Goal: Use online tool/utility: Utilize a website feature to perform a specific function

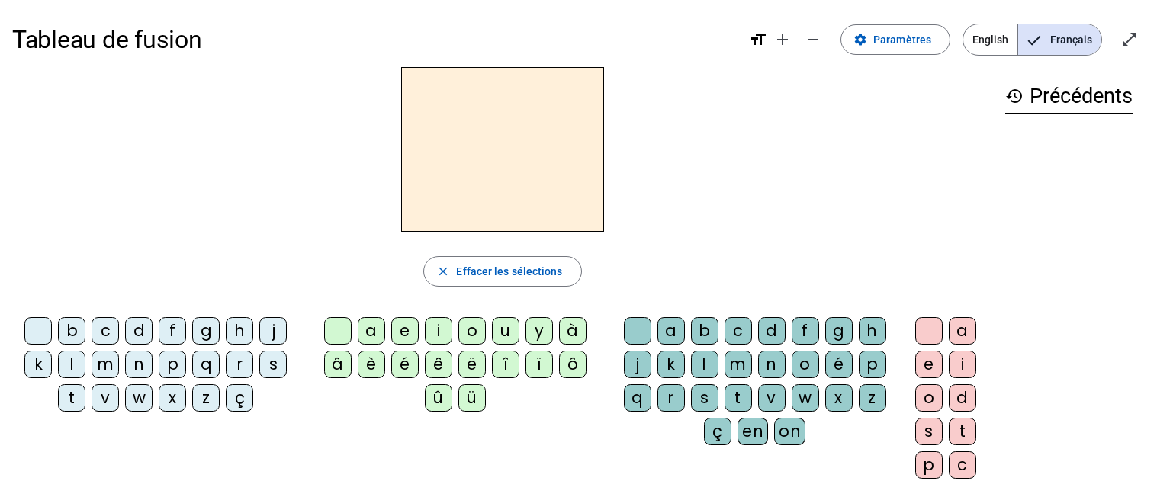
click at [78, 364] on div "l" at bounding box center [71, 364] width 27 height 27
click at [403, 333] on div "e" at bounding box center [404, 330] width 27 height 27
click at [502, 333] on div "u" at bounding box center [505, 330] width 27 height 27
drag, startPoint x: 487, startPoint y: 144, endPoint x: 477, endPoint y: 151, distance: 12.7
click at [477, 151] on h2 "lu" at bounding box center [502, 149] width 203 height 165
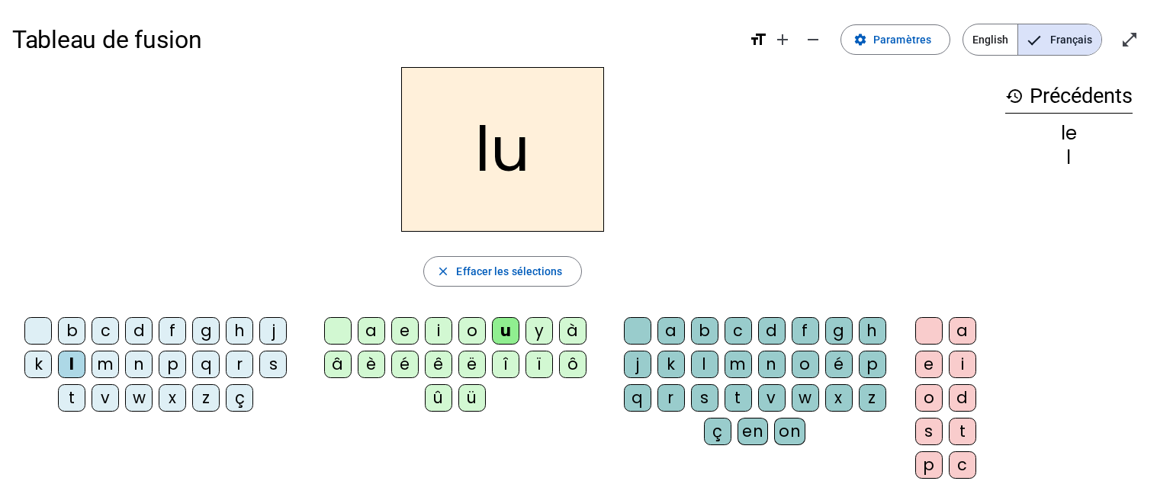
click at [74, 401] on div "t" at bounding box center [71, 397] width 27 height 27
click at [136, 336] on div "d" at bounding box center [138, 330] width 27 height 27
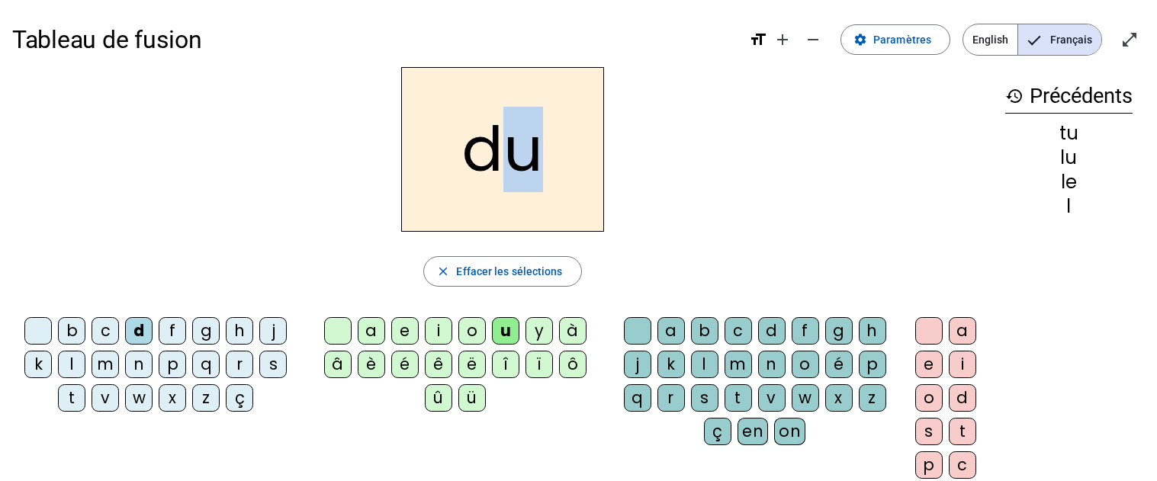
drag, startPoint x: 497, startPoint y: 152, endPoint x: 646, endPoint y: 150, distance: 148.7
click at [646, 150] on div "du" at bounding box center [502, 149] width 981 height 165
click at [409, 329] on div "e" at bounding box center [404, 330] width 27 height 27
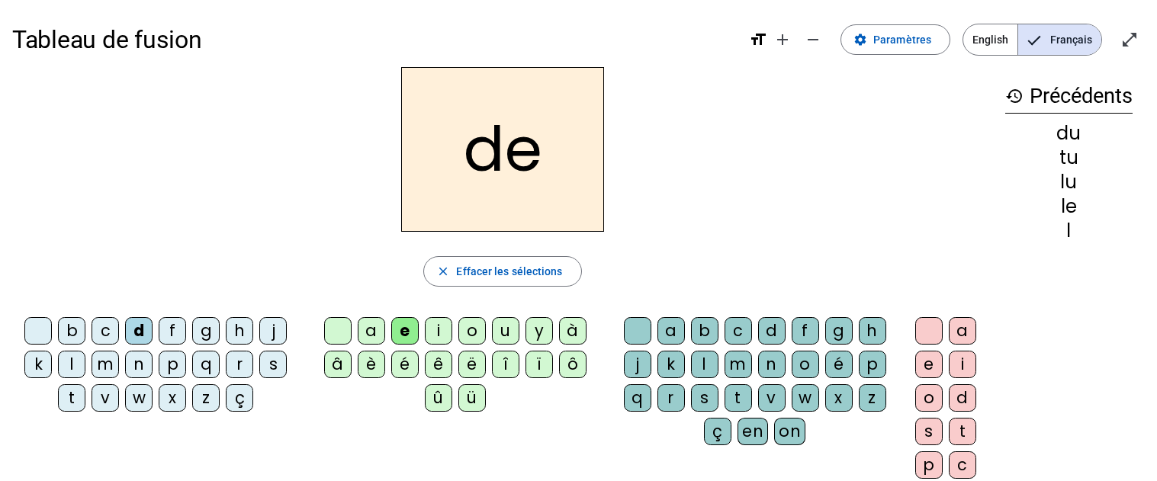
click at [69, 400] on div "t" at bounding box center [71, 397] width 27 height 27
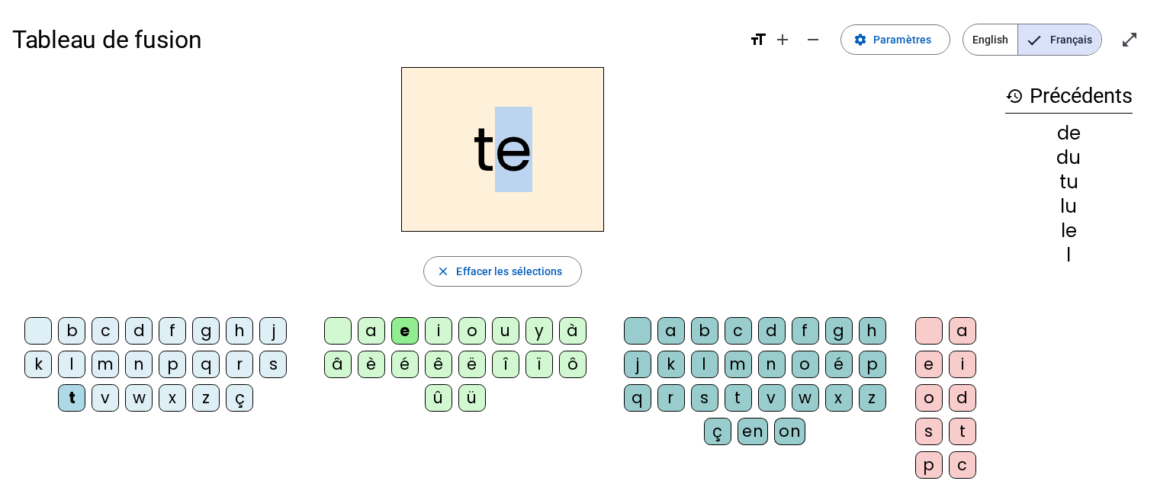
drag, startPoint x: 505, startPoint y: 145, endPoint x: 564, endPoint y: 153, distance: 60.1
click at [564, 153] on h2 "te" at bounding box center [502, 149] width 203 height 165
click at [374, 329] on div "a" at bounding box center [371, 330] width 27 height 27
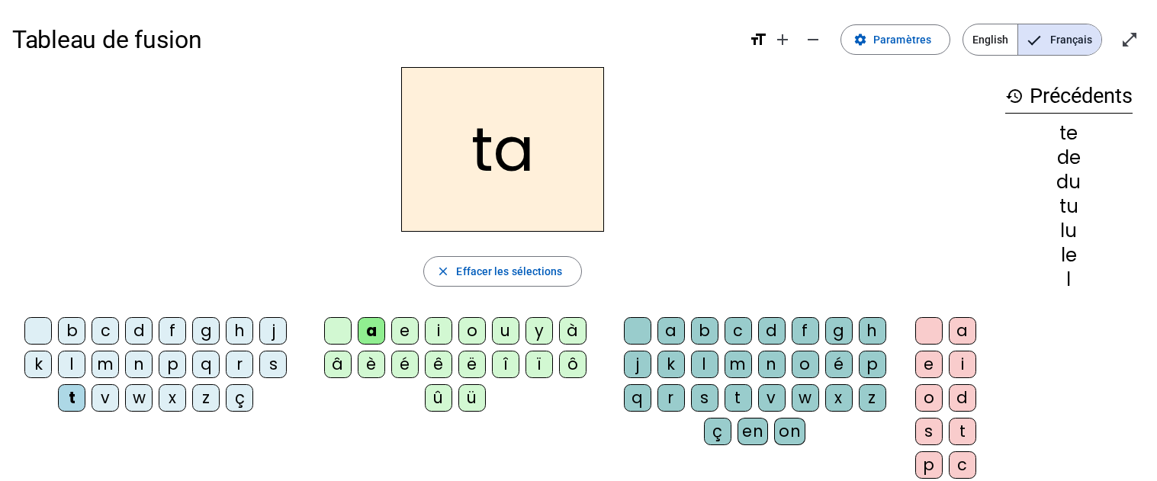
click at [62, 368] on div "l" at bounding box center [71, 364] width 27 height 27
click at [410, 326] on div "e" at bounding box center [404, 330] width 27 height 27
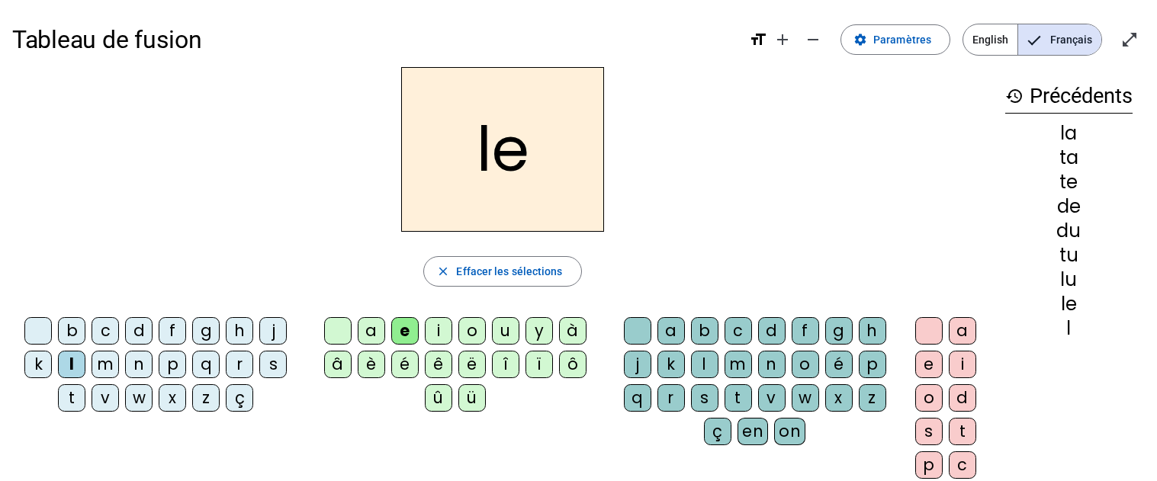
click at [510, 329] on div "u" at bounding box center [505, 330] width 27 height 27
click at [68, 403] on div "t" at bounding box center [71, 397] width 27 height 27
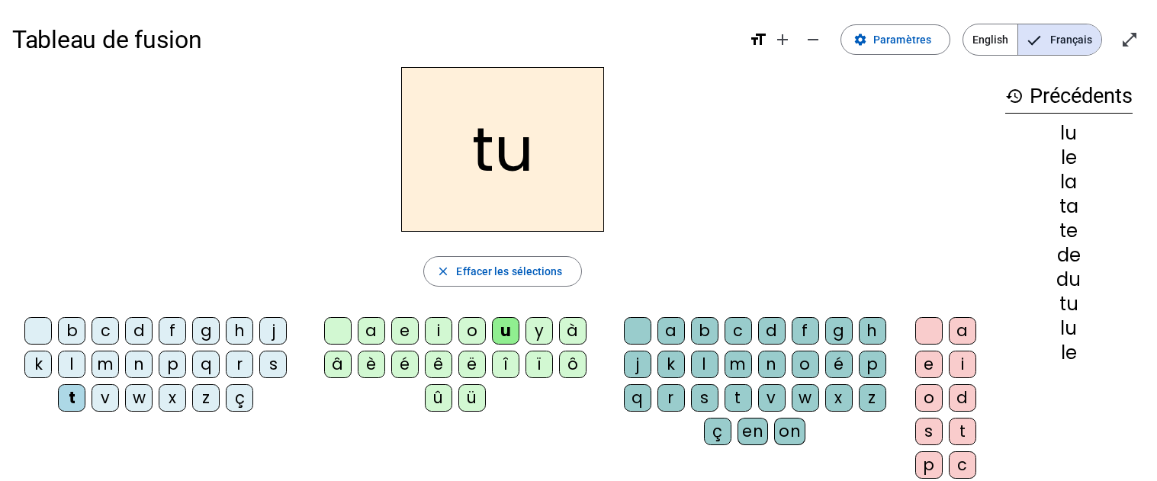
click at [139, 334] on div "d" at bounding box center [138, 330] width 27 height 27
click at [410, 329] on div "e" at bounding box center [404, 330] width 27 height 27
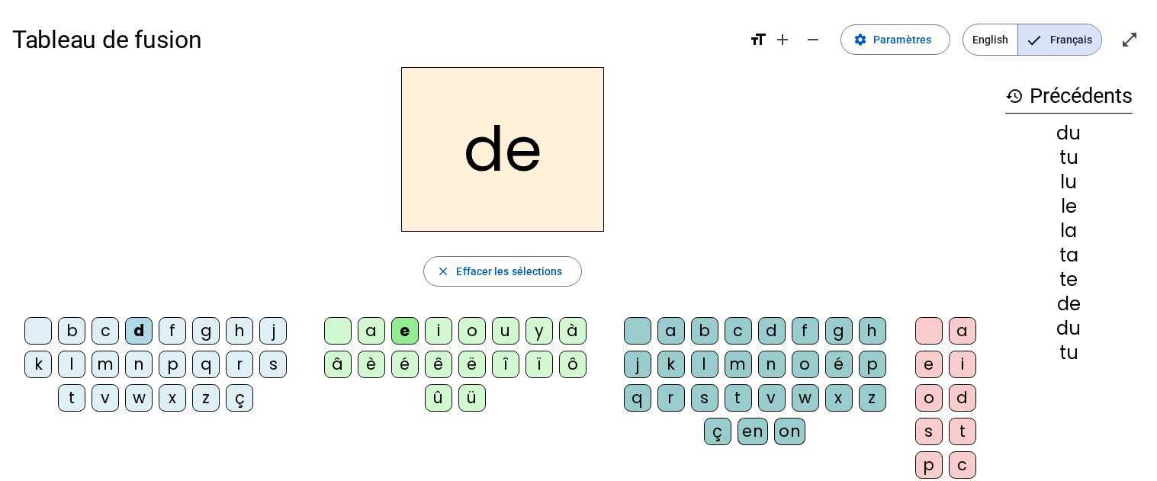
click at [72, 387] on div "t" at bounding box center [71, 397] width 27 height 27
click at [373, 329] on div "a" at bounding box center [371, 330] width 27 height 27
